Goal: Task Accomplishment & Management: Use online tool/utility

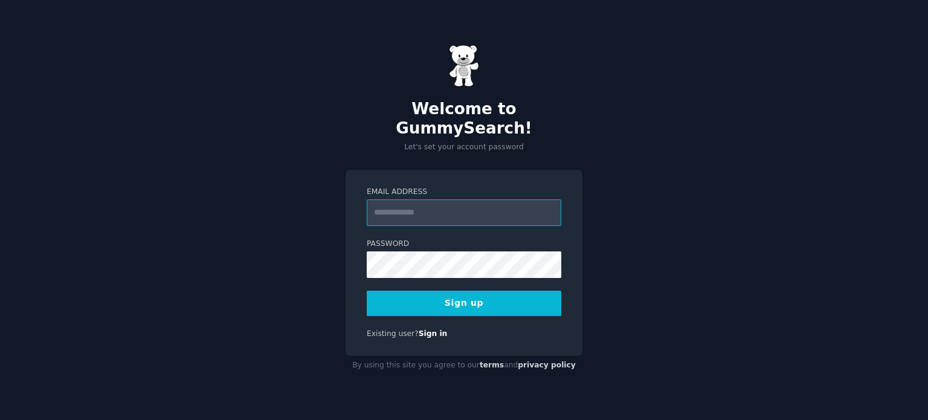
click at [431, 199] on input "Email Address" at bounding box center [464, 212] width 194 height 27
click at [655, 280] on div "Welcome to GummySearch! Let's set your account password Email Address Password …" at bounding box center [464, 210] width 928 height 420
click at [412, 199] on input "Email Address" at bounding box center [464, 212] width 194 height 27
type input "**********"
click at [504, 296] on button "Sign up" at bounding box center [464, 302] width 194 height 25
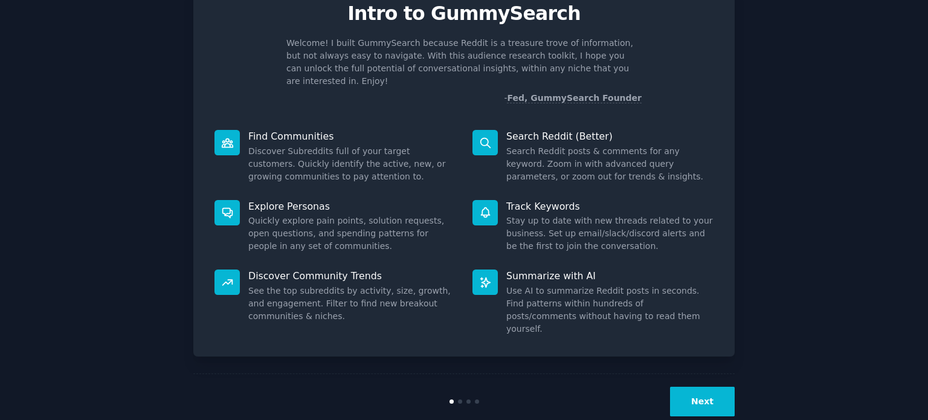
click at [696, 387] on button "Next" at bounding box center [702, 402] width 65 height 30
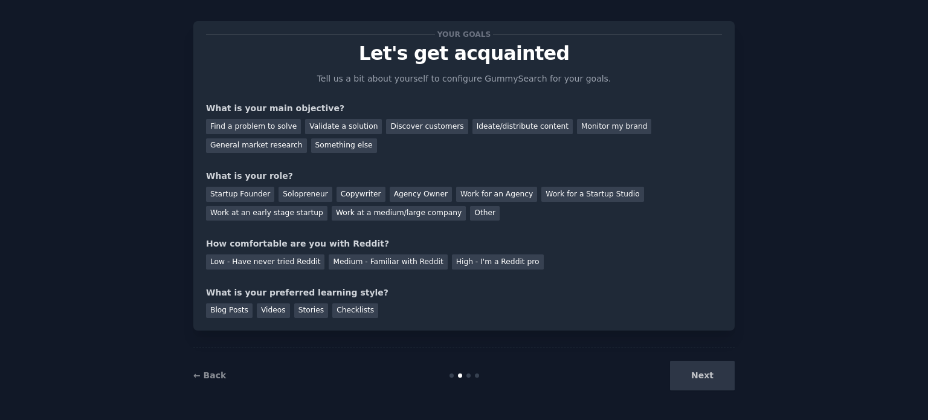
scroll to position [12, 0]
click at [246, 121] on div "Find a problem to solve" at bounding box center [253, 127] width 95 height 15
click at [585, 123] on div "Monitor my brand" at bounding box center [614, 127] width 74 height 15
click at [229, 123] on div "Find a problem to solve" at bounding box center [253, 127] width 95 height 15
click at [577, 127] on div "Monitor my brand" at bounding box center [614, 127] width 74 height 15
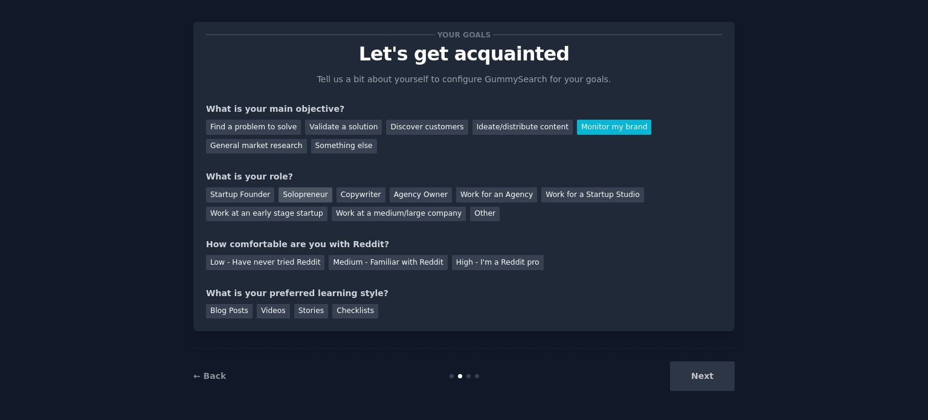
click at [278, 195] on div "Solopreneur" at bounding box center [304, 194] width 53 height 15
click at [336, 191] on div "Copywriter" at bounding box center [360, 194] width 49 height 15
click at [301, 192] on div "Solopreneur" at bounding box center [304, 194] width 53 height 15
click at [370, 265] on div "Medium - Familiar with Reddit" at bounding box center [388, 262] width 118 height 15
click at [312, 306] on div "Stories" at bounding box center [311, 311] width 34 height 15
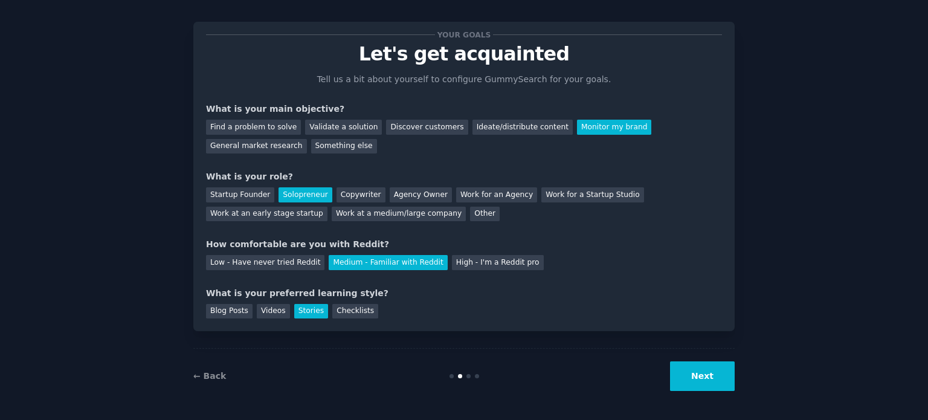
click at [690, 380] on button "Next" at bounding box center [702, 376] width 65 height 30
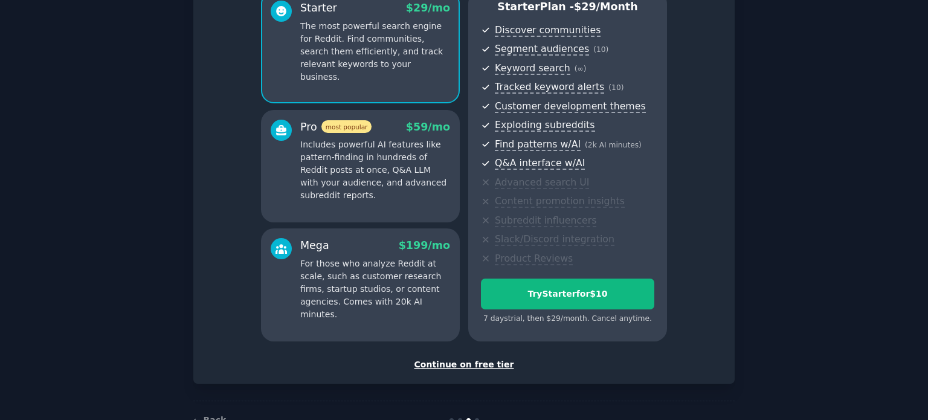
scroll to position [133, 0]
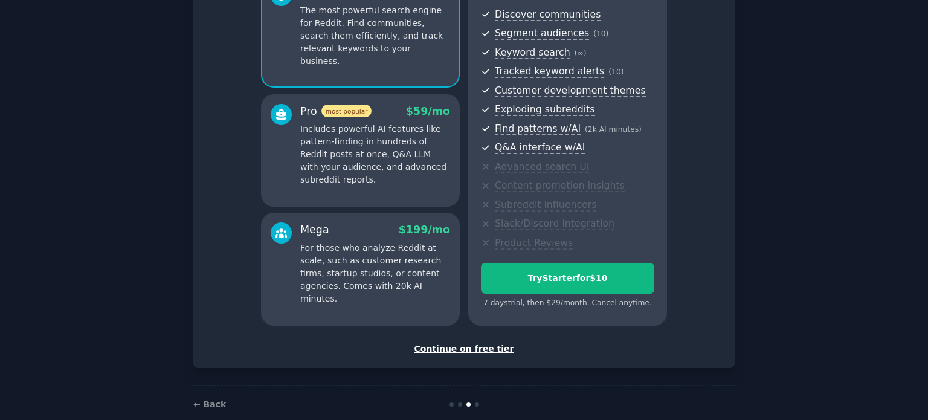
click at [478, 348] on div "Continue on free tier" at bounding box center [464, 348] width 516 height 13
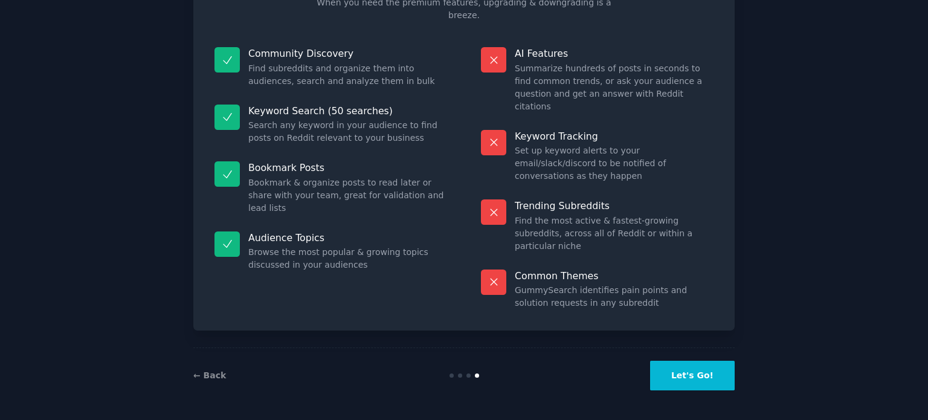
scroll to position [50, 0]
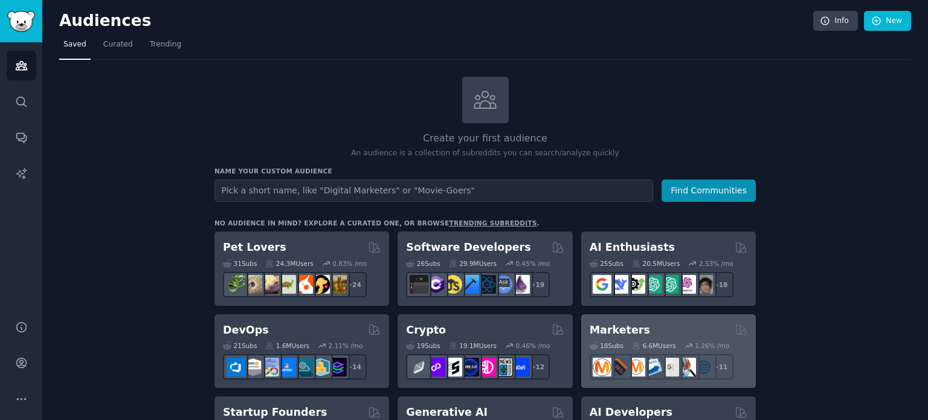
click at [615, 327] on h2 "Marketers" at bounding box center [619, 329] width 60 height 15
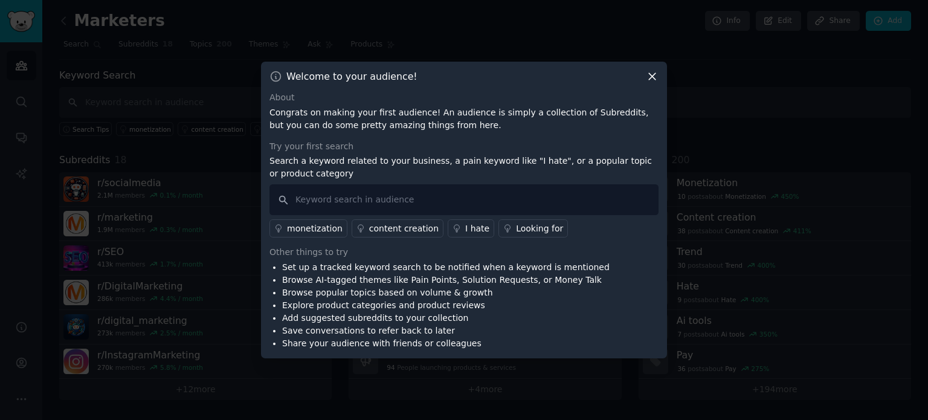
click at [653, 82] on icon at bounding box center [652, 76] width 13 height 13
click at [649, 79] on icon at bounding box center [652, 76] width 13 height 13
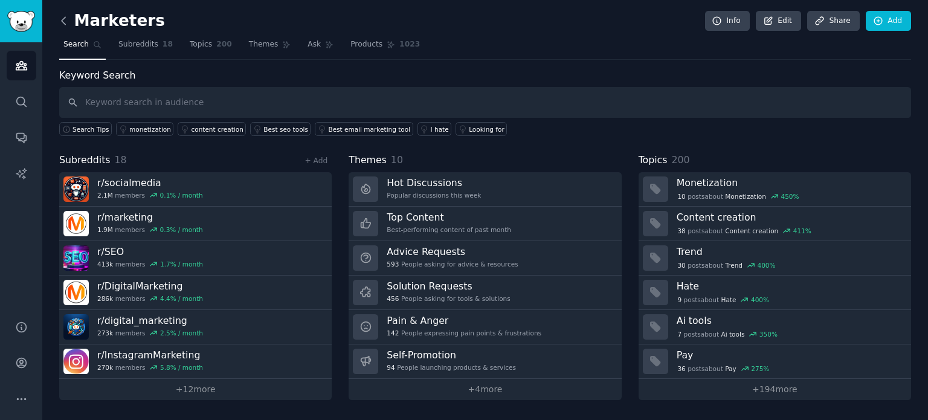
click at [63, 21] on icon at bounding box center [63, 20] width 13 height 13
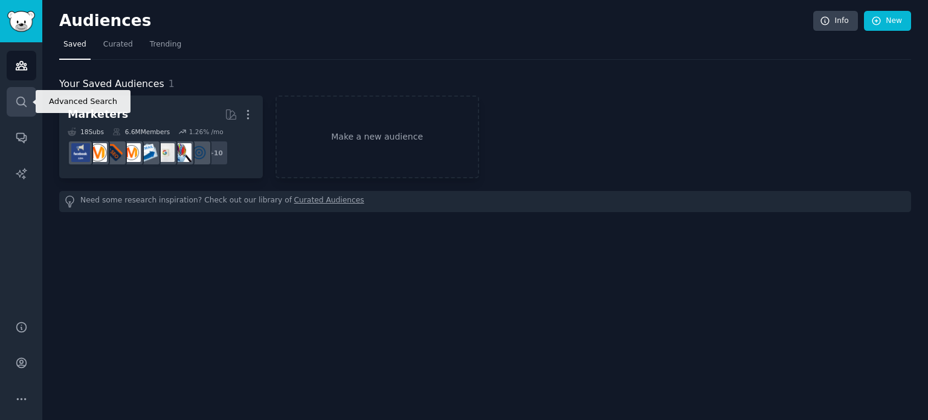
click at [22, 106] on icon "Sidebar" at bounding box center [21, 101] width 13 height 13
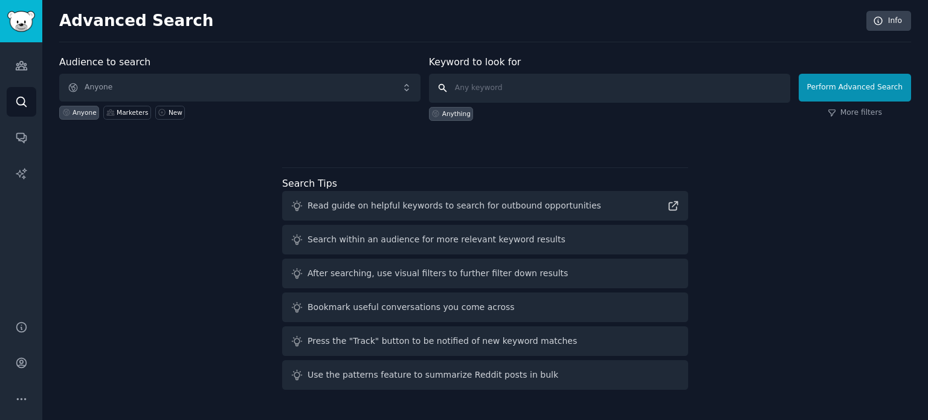
click at [504, 93] on input "text" at bounding box center [609, 88] width 361 height 29
type input "w"
type input "écrire"
click at [848, 89] on button "Perform Advanced Search" at bounding box center [854, 88] width 112 height 28
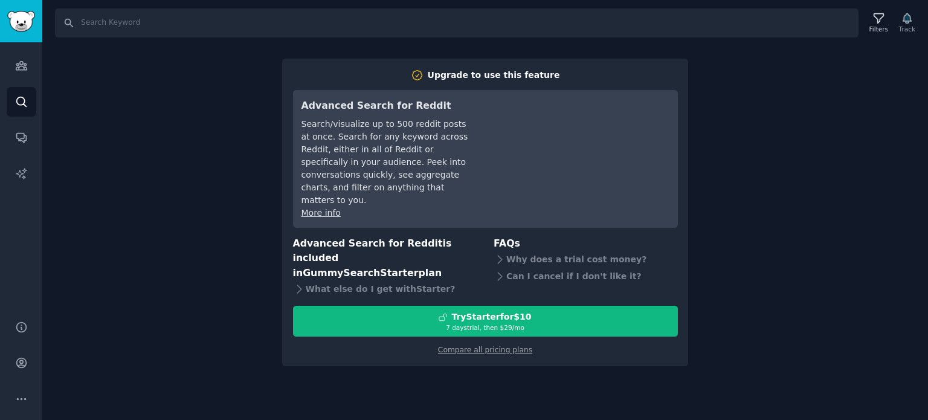
click at [702, 114] on div "Search Filters Track Upgrade to use this feature Advanced Search for Reddit Sea…" at bounding box center [484, 210] width 885 height 420
click at [19, 112] on link "Search" at bounding box center [22, 102] width 30 height 30
